Goal: Information Seeking & Learning: Learn about a topic

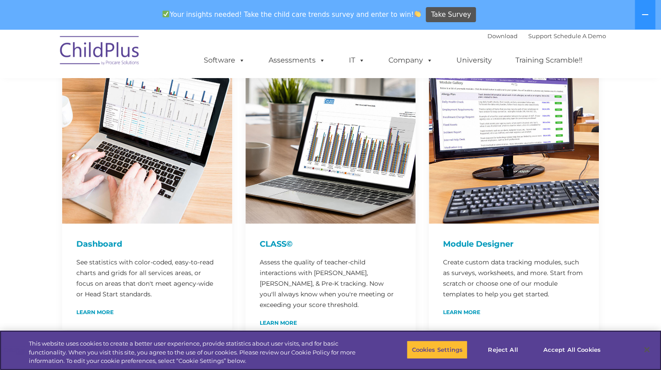
scroll to position [121, 0]
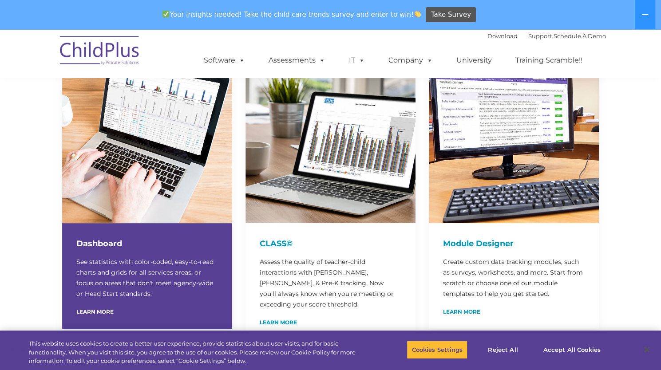
click at [85, 246] on h4 "Dashboard" at bounding box center [147, 243] width 142 height 12
click at [95, 307] on div "Dashboard See statistics with color-coded, easy-to-read charts and grids for al…" at bounding box center [147, 276] width 170 height 106
click at [91, 312] on link "Learn More" at bounding box center [94, 311] width 37 height 5
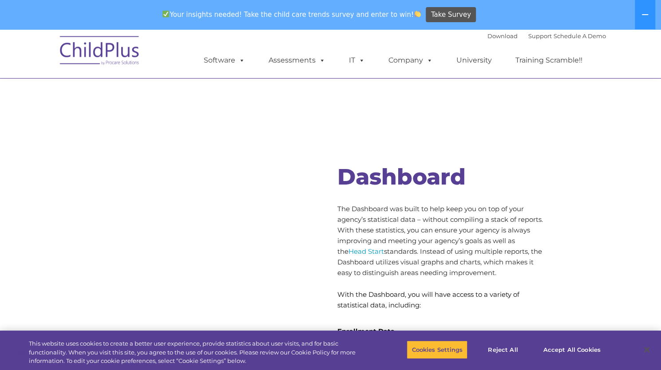
scroll to position [2565, 0]
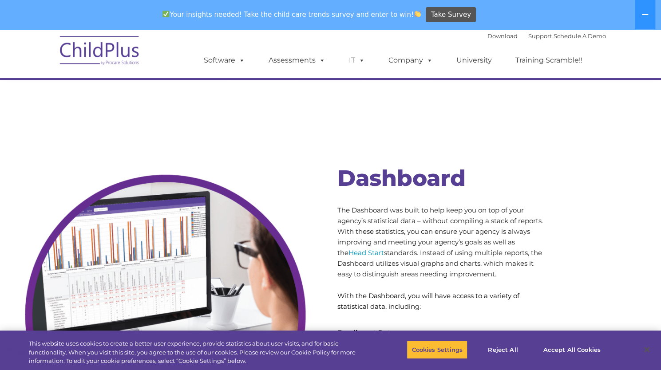
scroll to position [121, 0]
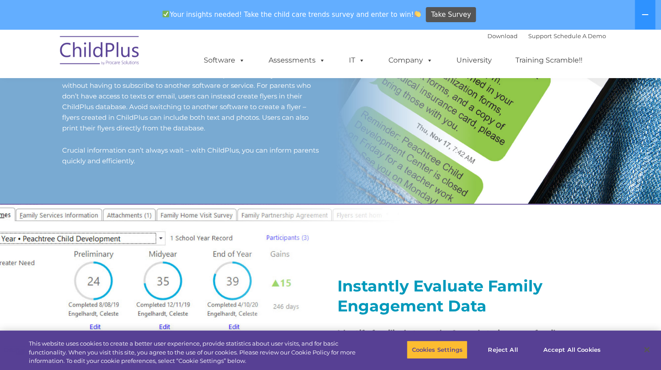
scroll to position [842, 0]
